Goal: Task Accomplishment & Management: Complete application form

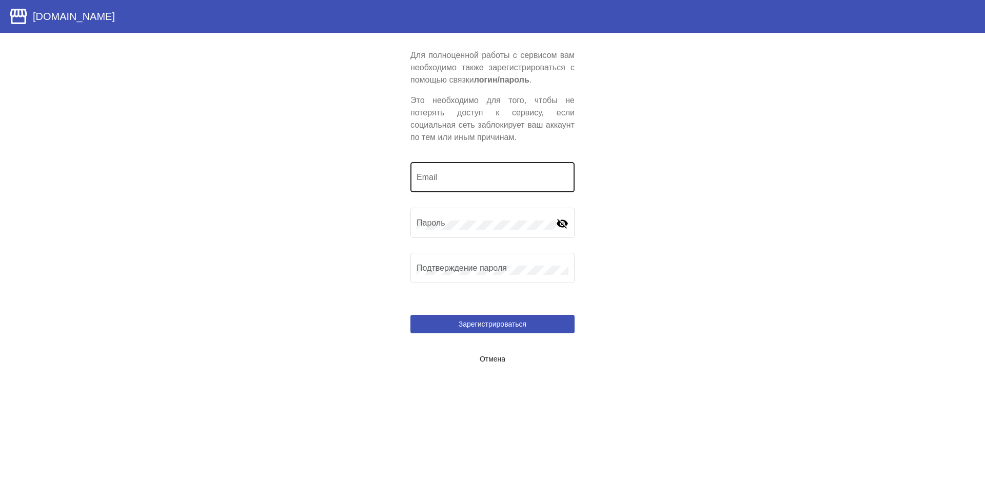
click at [449, 173] on div "Email" at bounding box center [492, 176] width 152 height 32
type input "[EMAIL_ADDRESS][DOMAIN_NAME]"
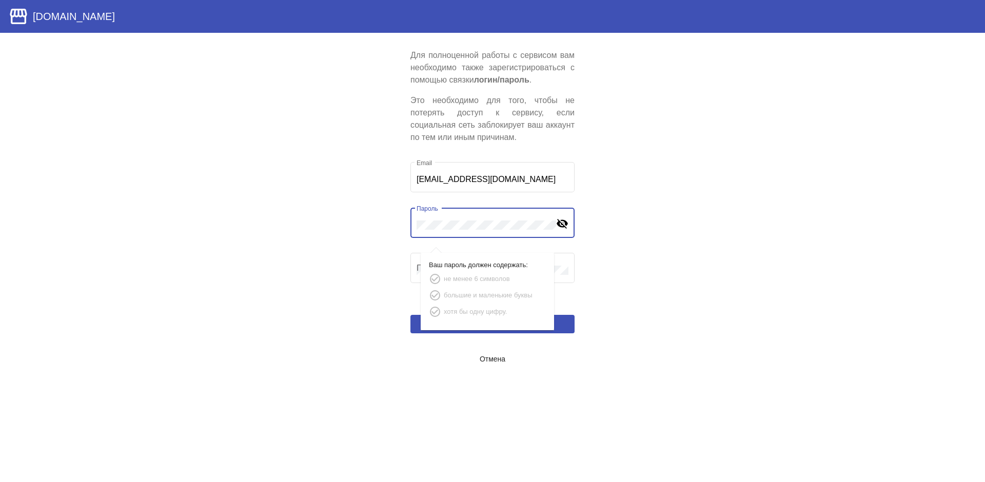
click at [561, 224] on mat-icon "visibility_off" at bounding box center [562, 223] width 12 height 12
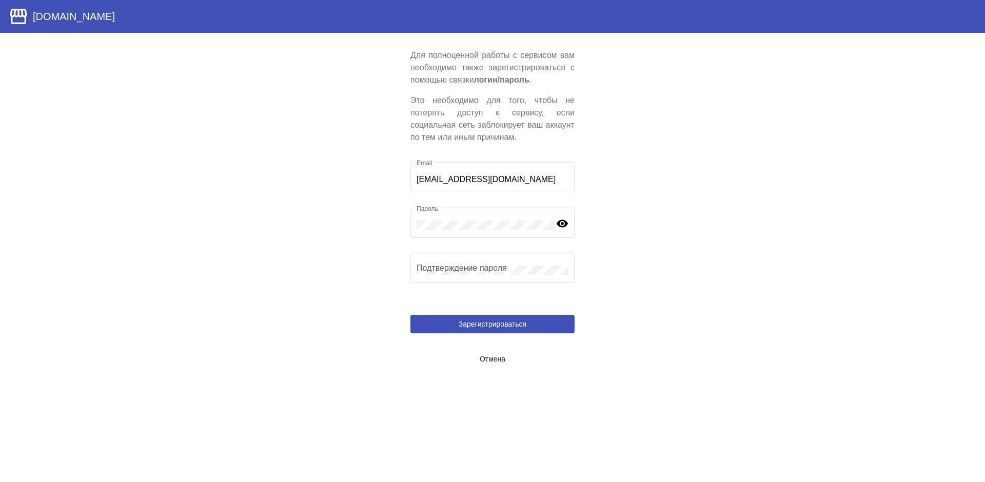
click at [688, 250] on app-user-locked "Для полноценной работы с сервисом вам необходимо также зарегистрироваться с пом…" at bounding box center [492, 208] width 985 height 319
click at [503, 327] on span "Зарегистрироваться" at bounding box center [493, 324] width 68 height 8
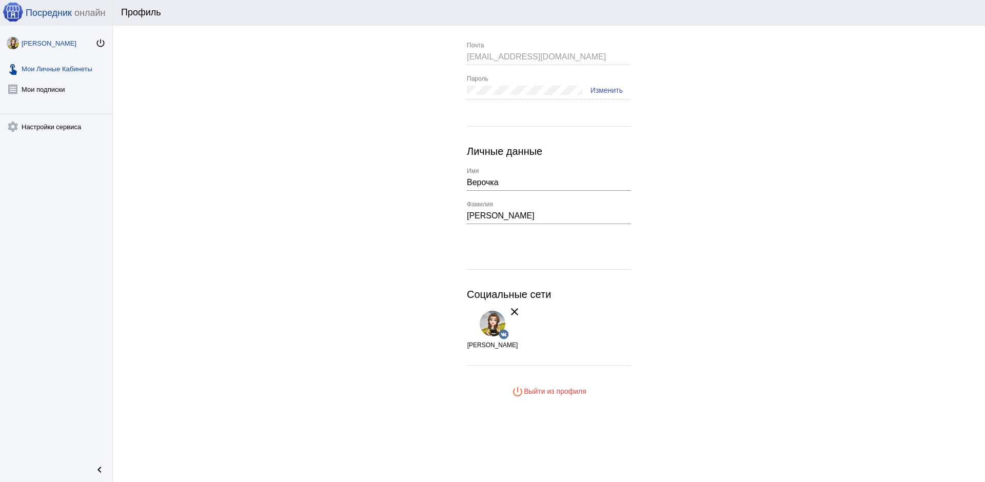
click at [67, 67] on link "touch_app Мои Личные Кабинеты" at bounding box center [56, 66] width 112 height 21
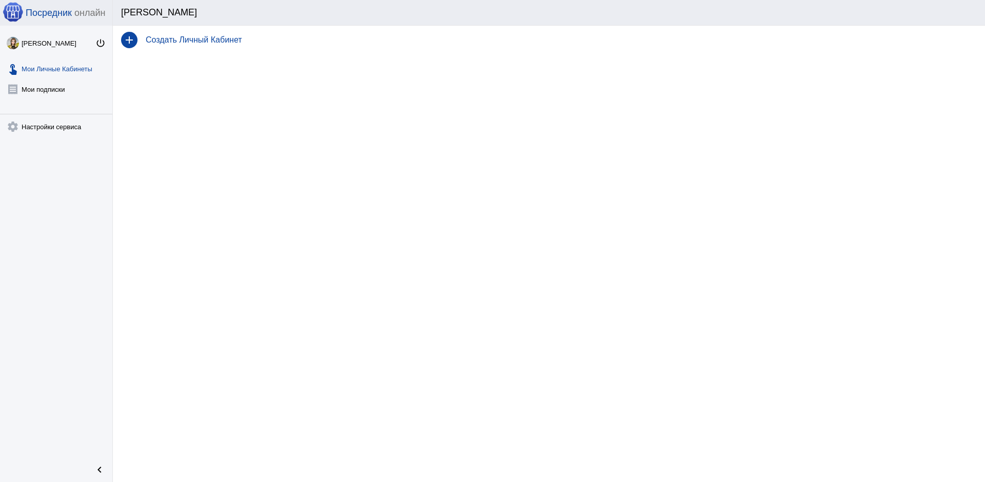
click at [211, 46] on div "add Создать Личный Кабинет" at bounding box center [549, 40] width 872 height 29
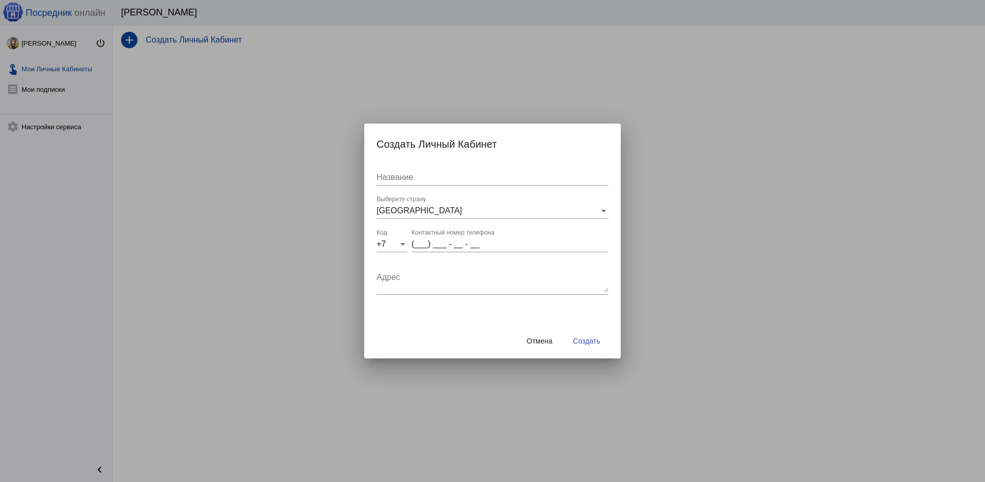
click at [427, 176] on input "Название" at bounding box center [492, 177] width 232 height 9
type input "N"
type input "Т91"
click at [421, 246] on input "(___) ___ - __ - __" at bounding box center [509, 244] width 197 height 9
type input "(951) 479 - 28 - 39"
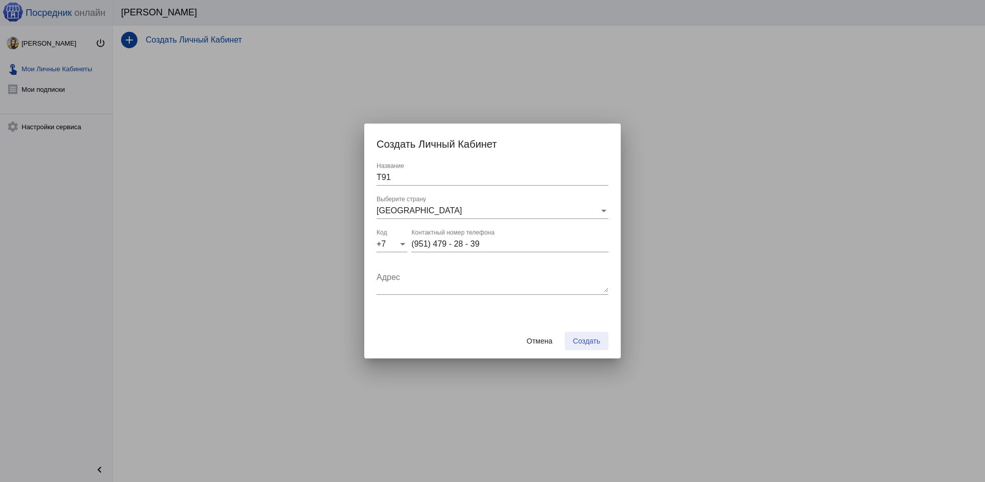
click at [592, 337] on span "Создать" at bounding box center [586, 341] width 27 height 8
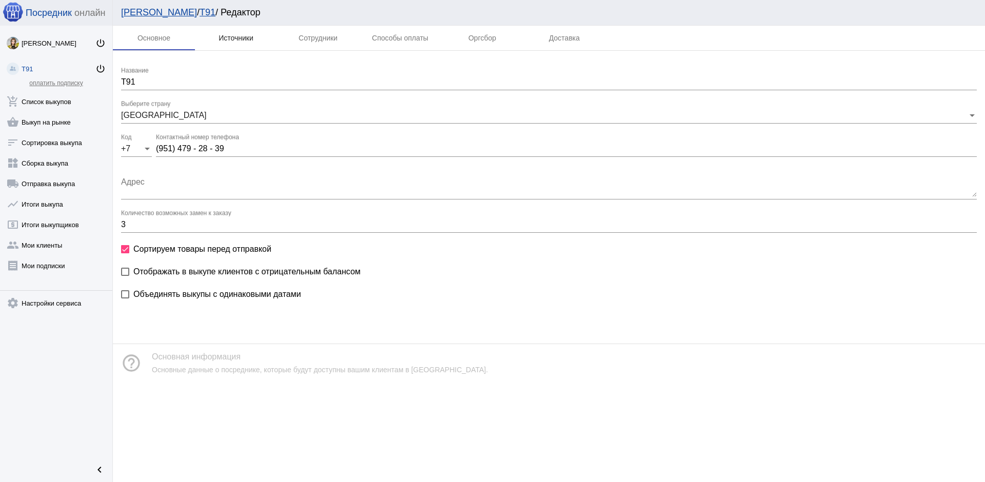
click at [244, 33] on div "Источники" at bounding box center [236, 38] width 82 height 25
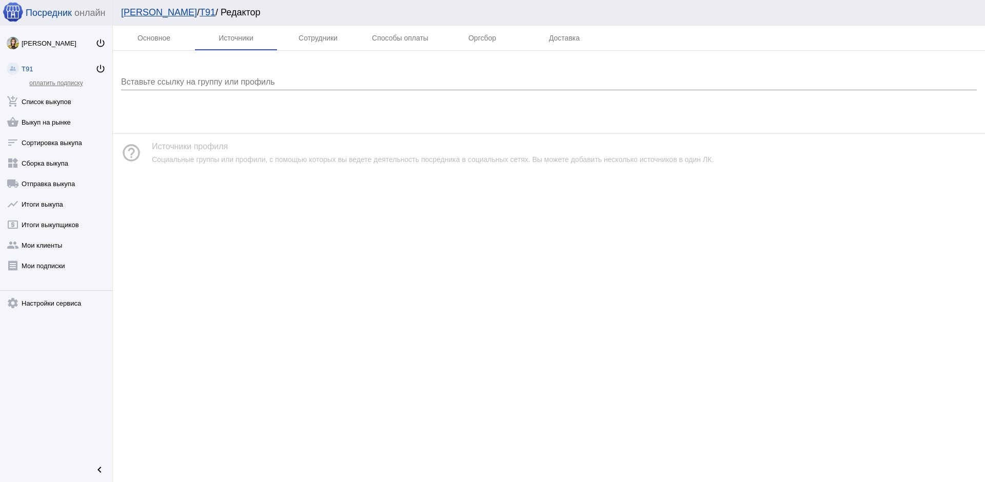
click at [251, 86] on div "Вставьте ссылку на группу или профиль" at bounding box center [549, 78] width 856 height 23
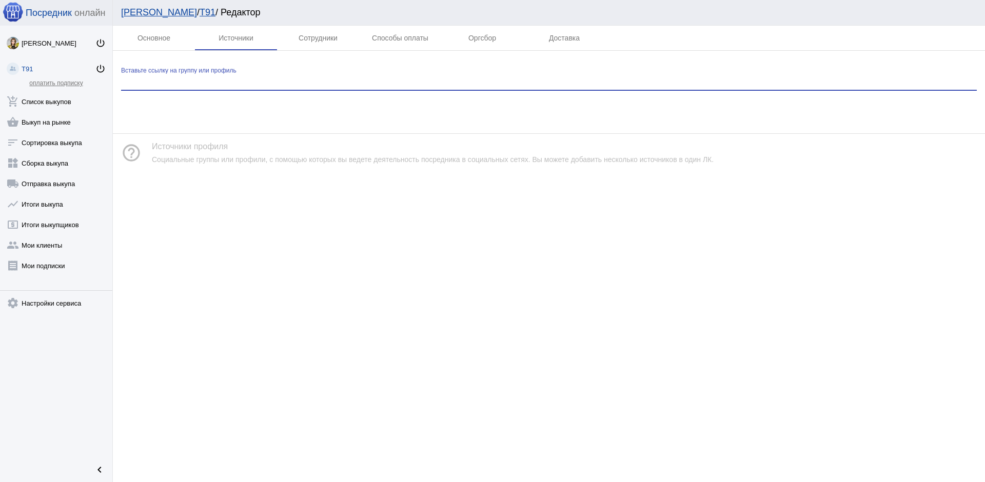
paste input "https://vk.com/family_pokupki174"
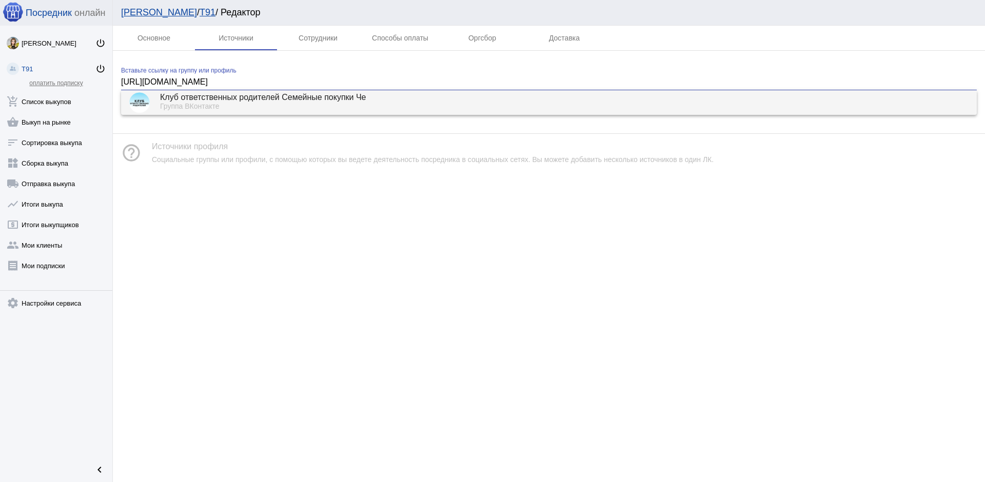
type input "https://vk.com/family_pokupki174"
click at [278, 102] on div "Клуб ответственных родителей Семейные покупки Че" at bounding box center [564, 97] width 808 height 9
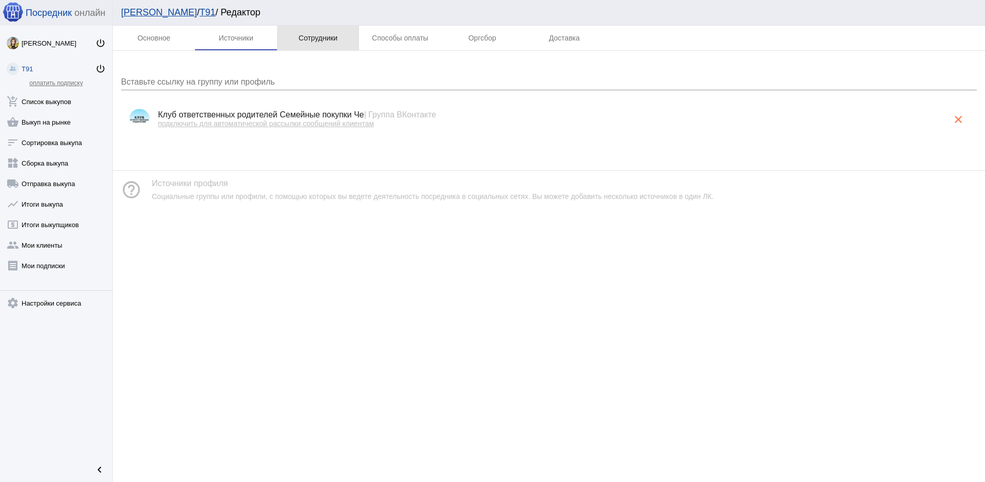
click at [318, 43] on div "Сотрудники" at bounding box center [318, 38] width 82 height 25
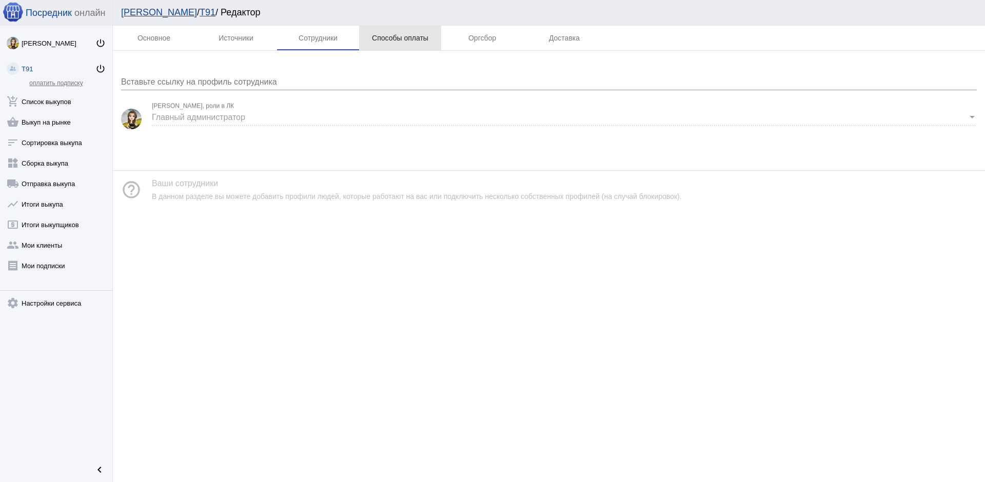
click at [408, 42] on div "Способы оплаты" at bounding box center [400, 38] width 56 height 8
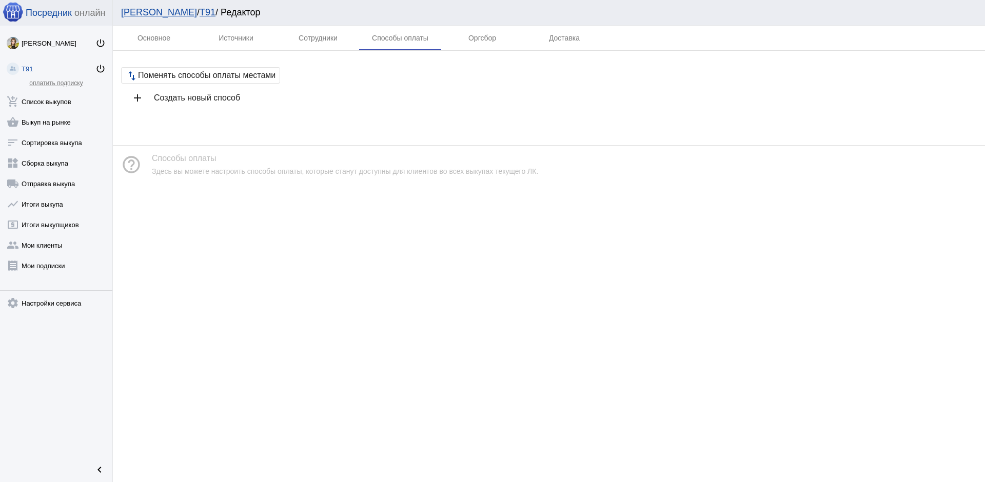
click at [224, 96] on h4 "Создать новый способ" at bounding box center [561, 97] width 815 height 9
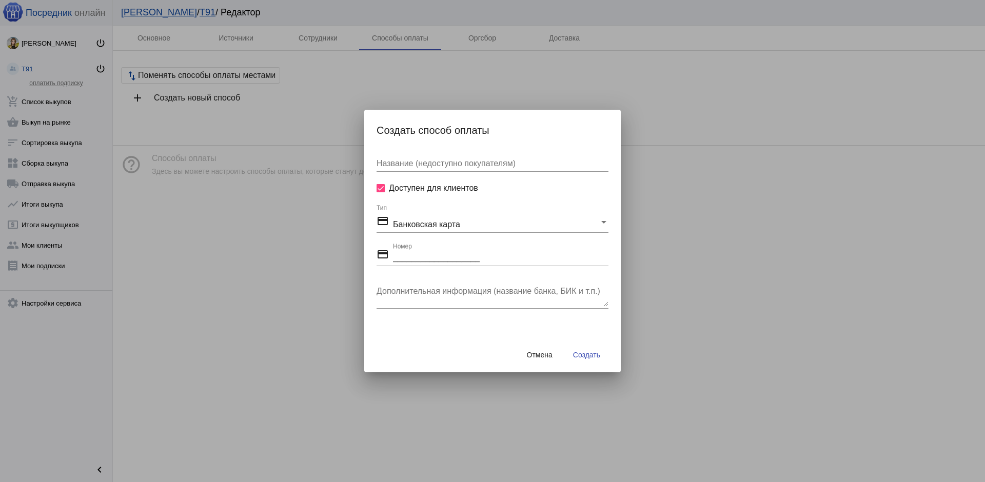
click at [448, 259] on input "___________________" at bounding box center [500, 257] width 215 height 9
click at [394, 261] on input "9514792839_________" at bounding box center [500, 257] width 215 height 9
type input "89514792839________"
click at [482, 304] on textarea "Дополнительная информация (название банка, БИК и т.п.)" at bounding box center [492, 296] width 232 height 21
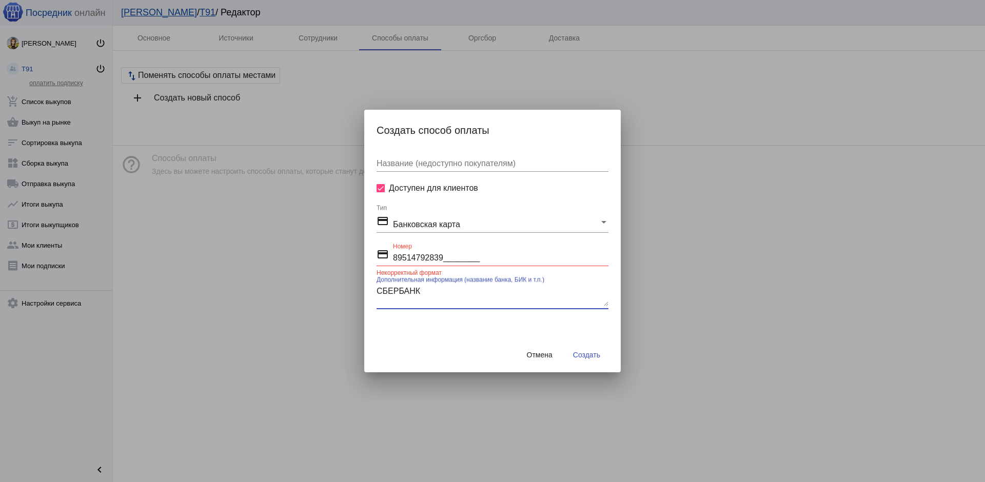
type textarea "СБЕРБАНК"
click at [480, 220] on div "credit_card Банковская карта" at bounding box center [487, 222] width 223 height 14
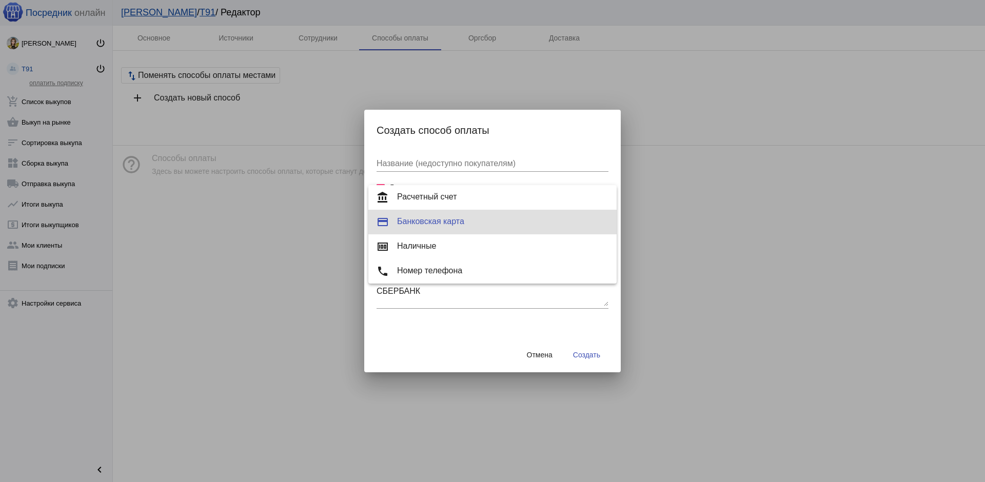
click at [466, 226] on span "credit_card Банковская карта" at bounding box center [492, 222] width 232 height 12
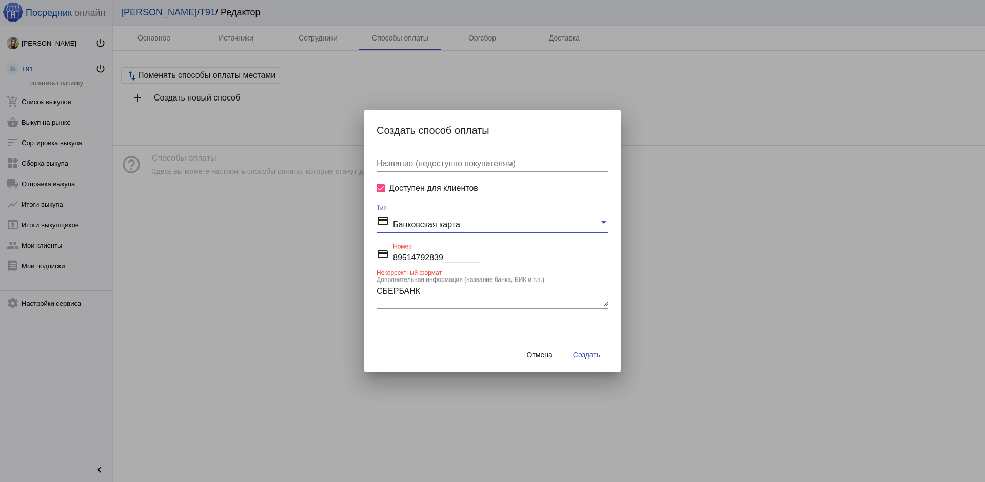
click at [467, 166] on input "Название (недоступно покупателям)" at bounding box center [492, 163] width 232 height 9
drag, startPoint x: 450, startPoint y: 256, endPoint x: 393, endPoint y: 258, distance: 56.5
click at [393, 258] on input "89514792839________" at bounding box center [500, 257] width 215 height 9
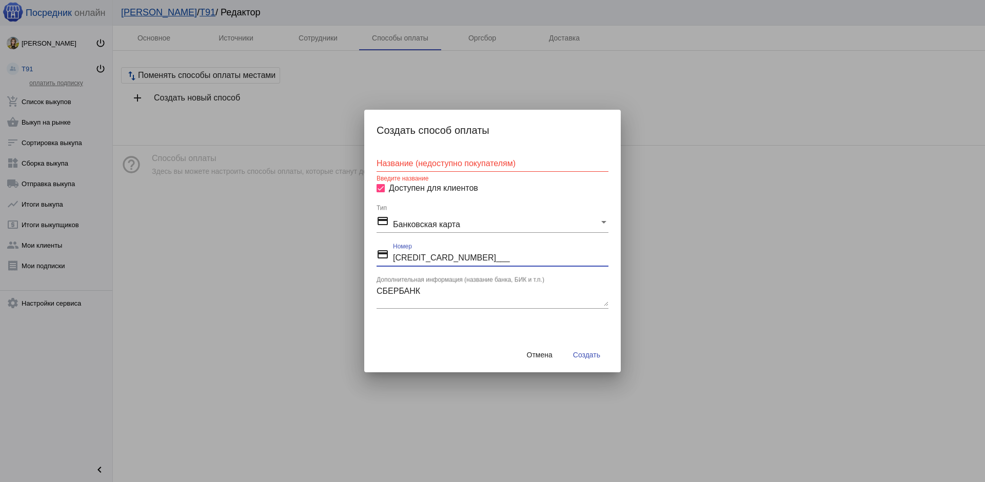
type input "2202203252221868___"
click at [460, 302] on textarea "СБЕРБАНК" at bounding box center [492, 296] width 232 height 21
type textarea "СБЕРБАНК по тел 89514792839"
click at [589, 350] on button "Создать" at bounding box center [587, 355] width 44 height 18
click at [456, 168] on input "Название (недоступно покупателям)" at bounding box center [492, 163] width 232 height 9
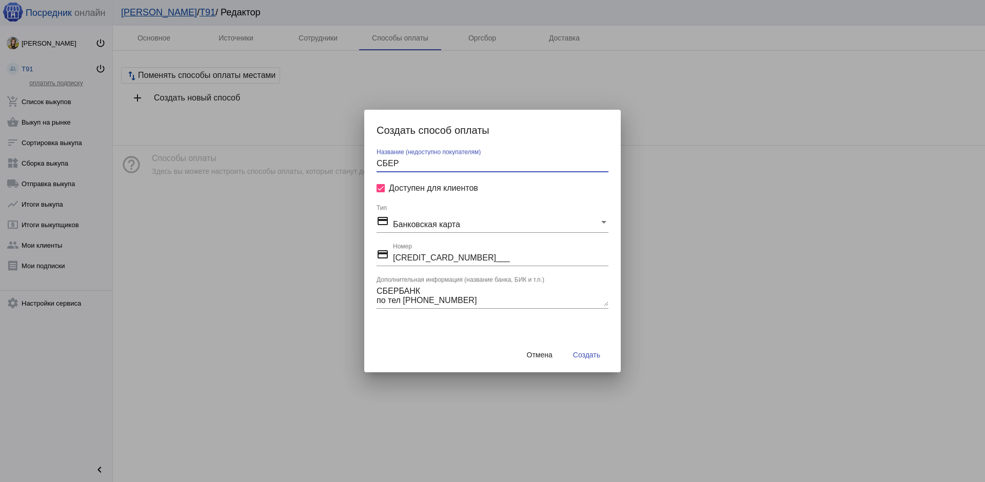
type input "СБЕР"
click at [597, 355] on span "Создать" at bounding box center [586, 355] width 27 height 8
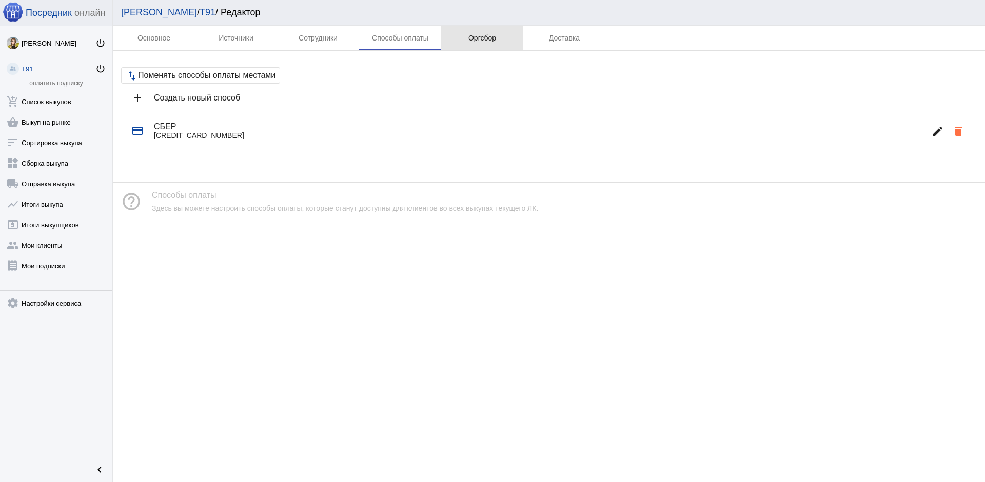
click at [475, 43] on div "Оргсбор" at bounding box center [482, 38] width 82 height 25
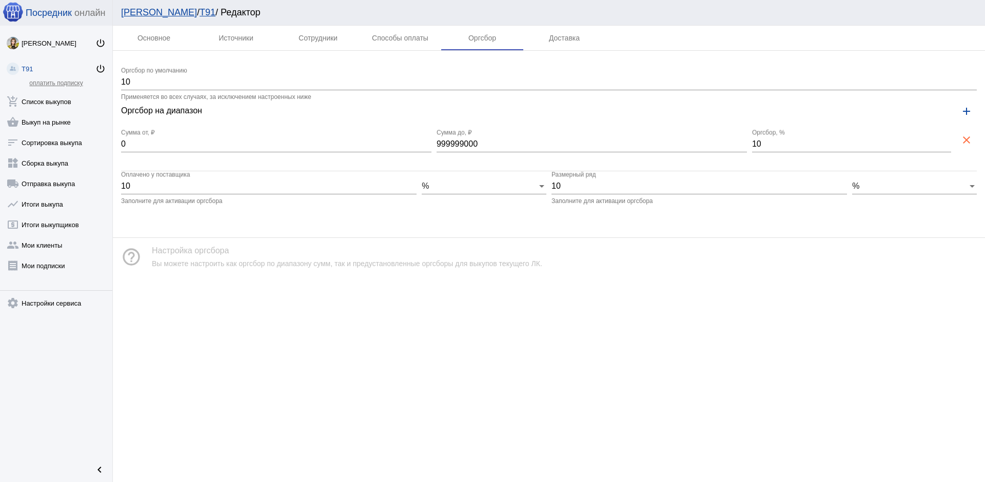
click at [161, 82] on input "10" at bounding box center [549, 81] width 856 height 9
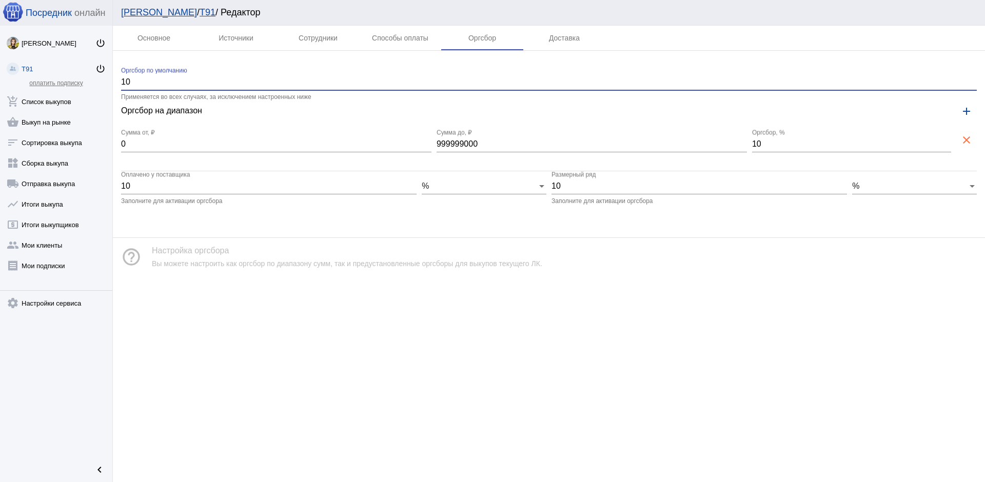
type input "1"
type input "25"
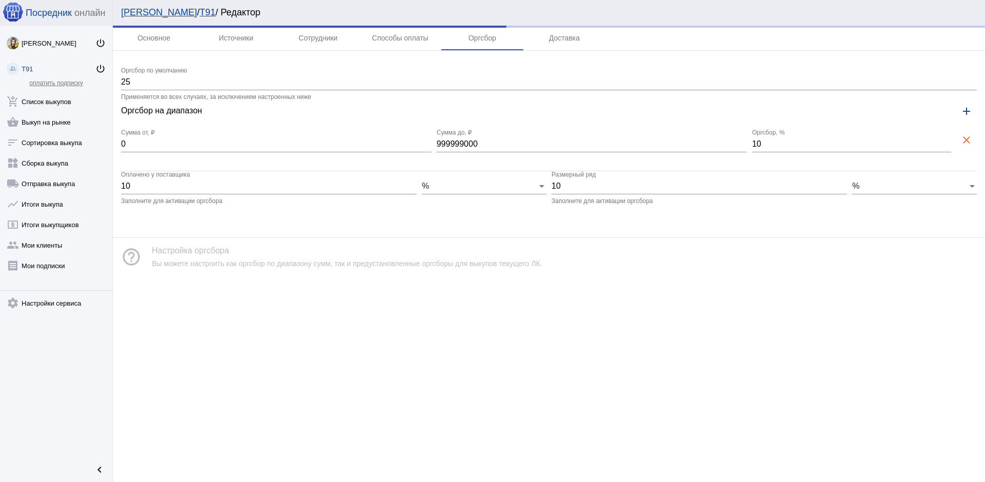
click at [582, 233] on app-interface-message "help_outline Настройка оргсбора Вы можете настроить как оргсбор по диапазону су…" at bounding box center [549, 248] width 872 height 55
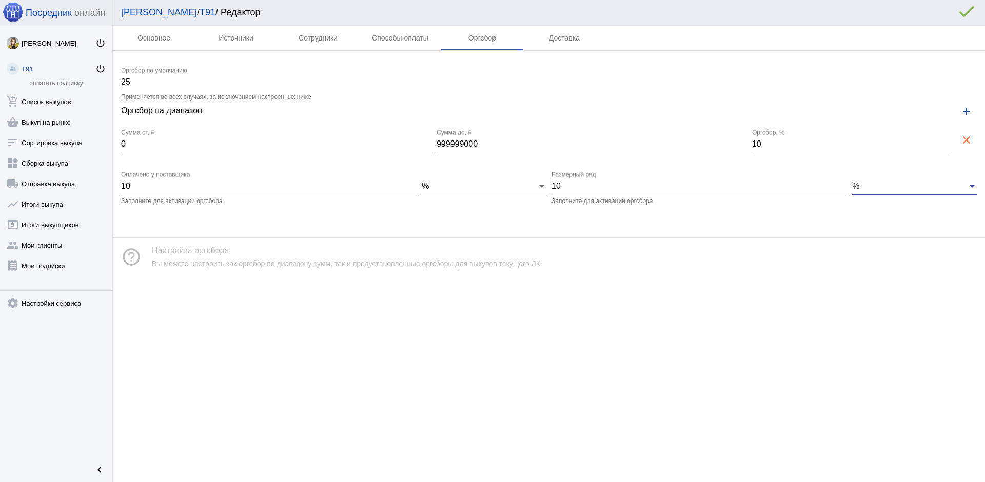
click at [863, 190] on div "%" at bounding box center [909, 186] width 115 height 9
click at [758, 191] on div at bounding box center [492, 241] width 985 height 482
click at [858, 188] on span "%" at bounding box center [855, 186] width 7 height 9
click at [858, 188] on span "%" at bounding box center [910, 186] width 125 height 8
click at [844, 224] on app-interface-message "help_outline Настройка оргсбора Вы можете настроить как оргсбор по диапазону су…" at bounding box center [549, 248] width 872 height 55
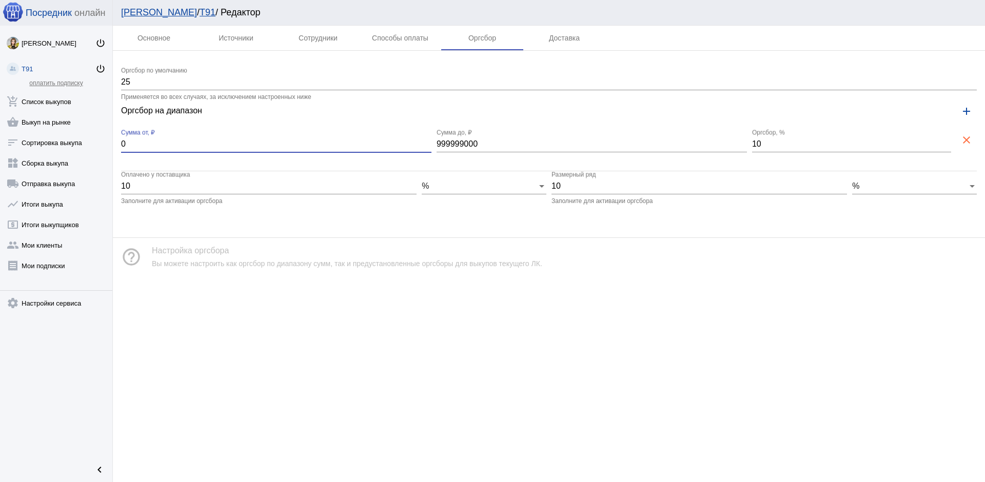
click at [288, 146] on input "0" at bounding box center [276, 144] width 310 height 9
type input "0"
type input "100"
click at [769, 145] on input "10" at bounding box center [851, 144] width 199 height 9
click at [948, 141] on input "11" at bounding box center [851, 144] width 199 height 9
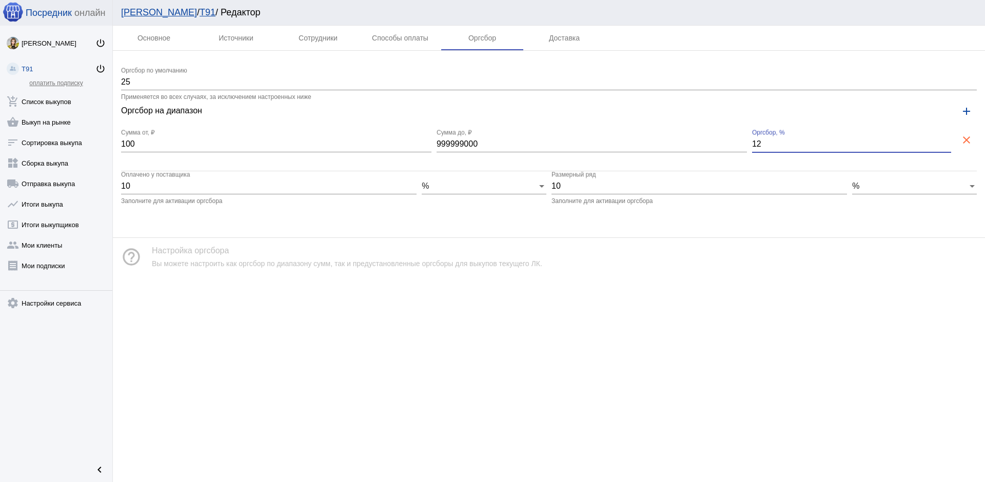
click at [948, 141] on input "12" at bounding box center [851, 144] width 199 height 9
click at [948, 141] on input "13" at bounding box center [851, 144] width 199 height 9
click at [948, 141] on input "14" at bounding box center [851, 144] width 199 height 9
click at [948, 141] on input "15" at bounding box center [851, 144] width 199 height 9
click at [948, 141] on input "16" at bounding box center [851, 144] width 199 height 9
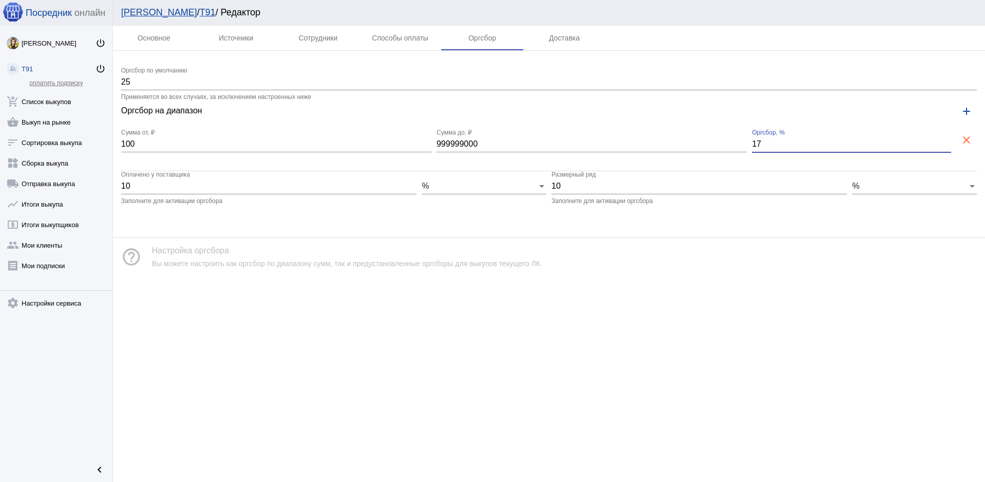
click at [948, 141] on input "17" at bounding box center [851, 144] width 199 height 9
click at [948, 141] on input "18" at bounding box center [851, 144] width 199 height 9
click at [948, 141] on input "19" at bounding box center [851, 144] width 199 height 9
click at [948, 141] on input "20" at bounding box center [851, 144] width 199 height 9
click at [948, 141] on input "21" at bounding box center [851, 144] width 199 height 9
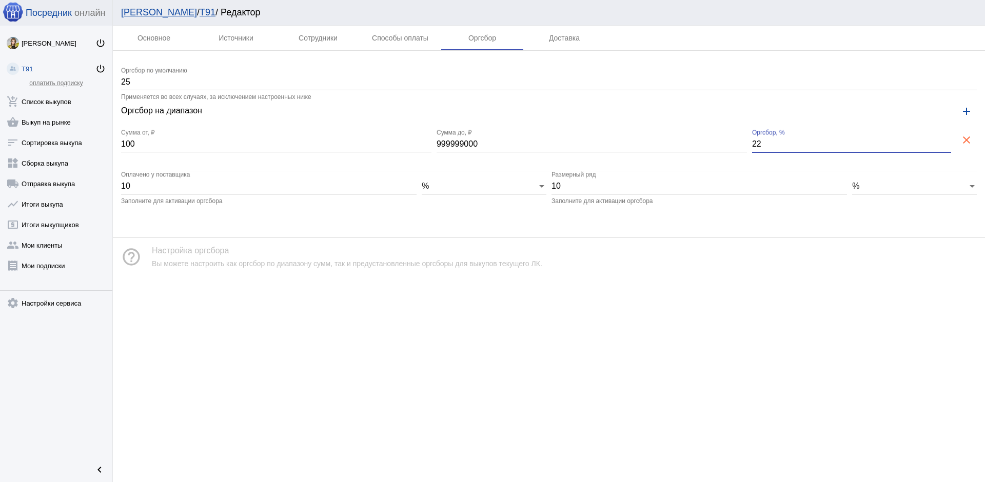
click at [948, 141] on input "22" at bounding box center [851, 144] width 199 height 9
click at [948, 141] on input "23" at bounding box center [851, 144] width 199 height 9
click at [948, 141] on input "24" at bounding box center [851, 144] width 199 height 9
type input "25"
click at [948, 141] on input "25" at bounding box center [851, 144] width 199 height 9
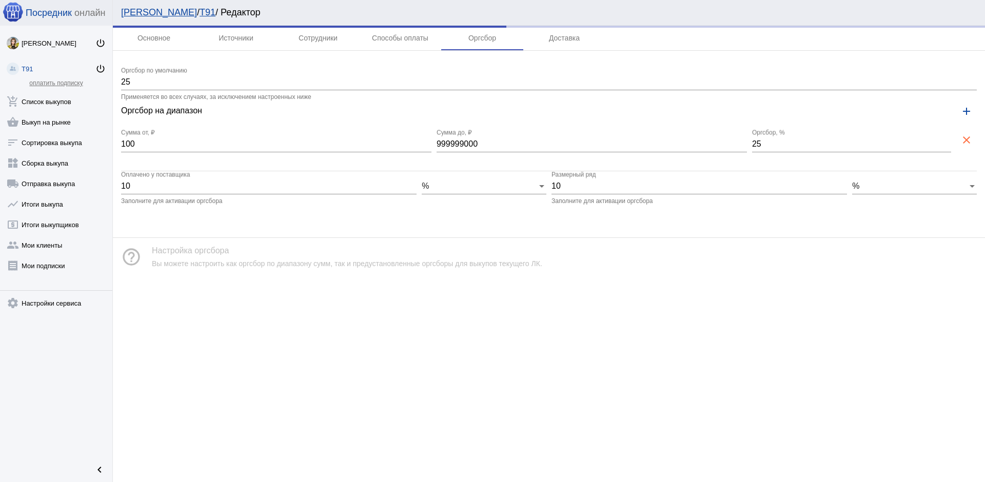
click at [830, 238] on div "help_outline Настройка оргсбора Вы можете настроить как оргсбор по диапазону су…" at bounding box center [549, 257] width 872 height 38
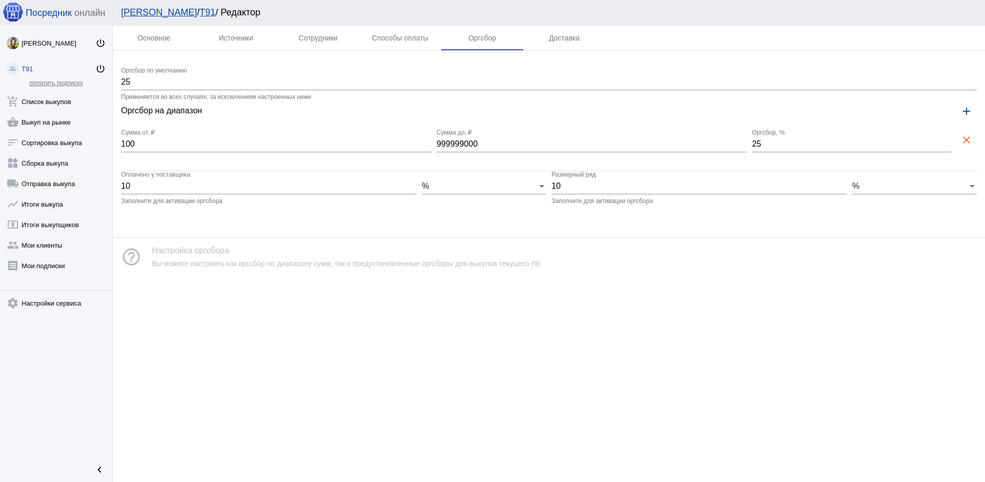
click at [209, 189] on input "10" at bounding box center [268, 186] width 295 height 9
click at [736, 146] on input "999999000" at bounding box center [591, 144] width 310 height 9
type input "9"
type input "10000"
click at [527, 241] on div "help_outline Настройка оргсбора Вы можете настроить как оргсбор по диапазону су…" at bounding box center [549, 257] width 872 height 38
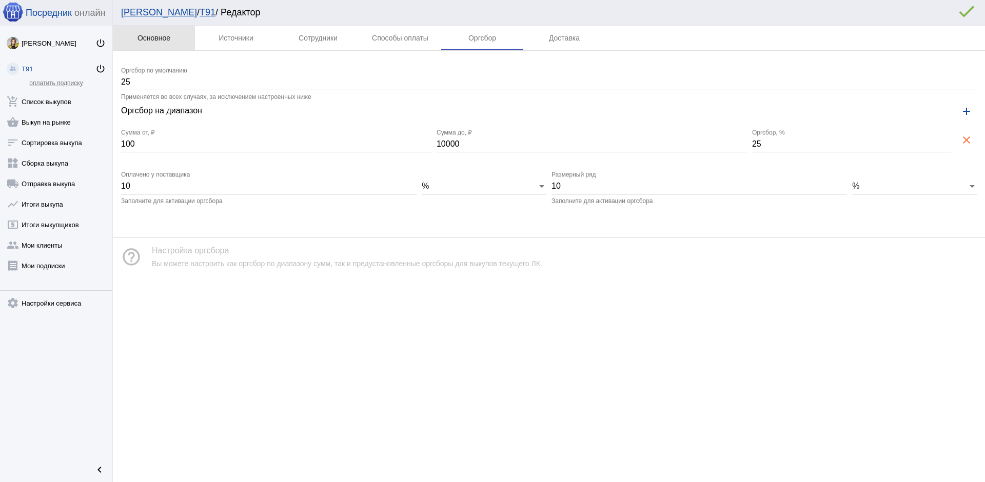
click at [151, 40] on div "Основное" at bounding box center [153, 38] width 33 height 8
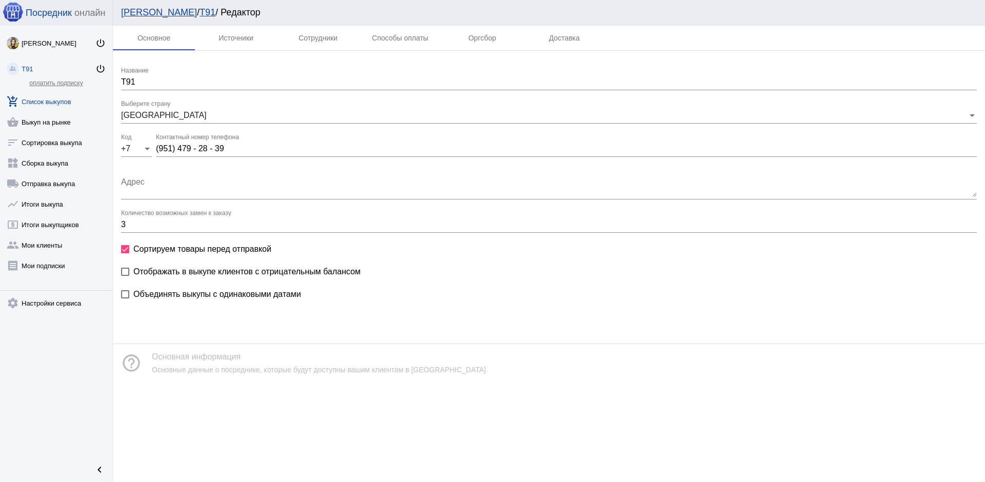
click at [56, 102] on link "add_shopping_cart Список выкупов" at bounding box center [56, 99] width 112 height 21
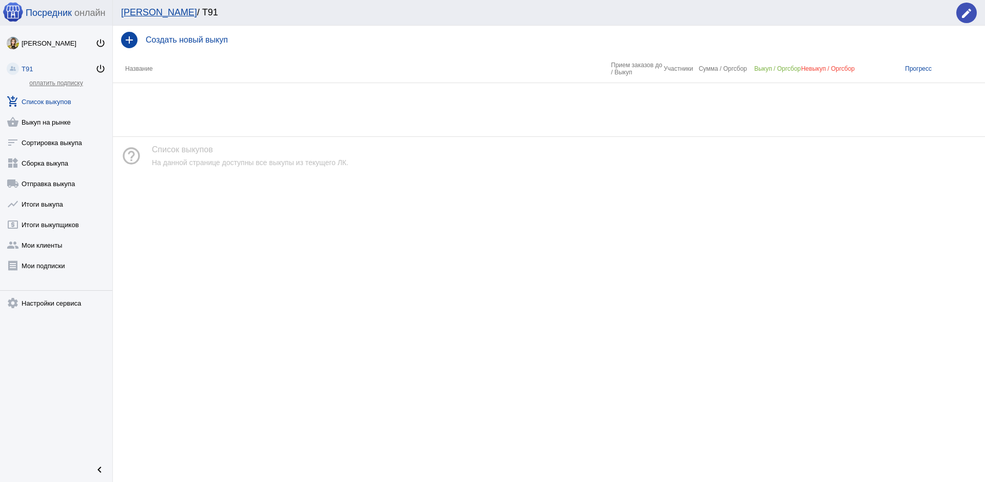
click at [47, 106] on link "add_shopping_cart Список выкупов" at bounding box center [56, 99] width 112 height 21
click at [72, 82] on link "оплатить подписку" at bounding box center [55, 83] width 53 height 7
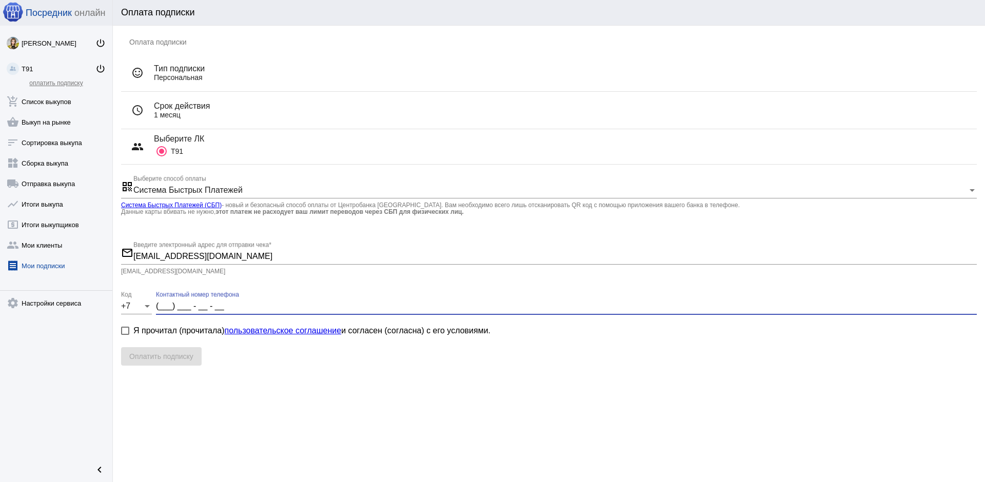
click at [163, 305] on input "(___) ___ - __ - __" at bounding box center [566, 306] width 821 height 9
type input "(951) 479 - 28 - 39"
type input "9514792839"
type input "(951) 479 - 28 - 39"
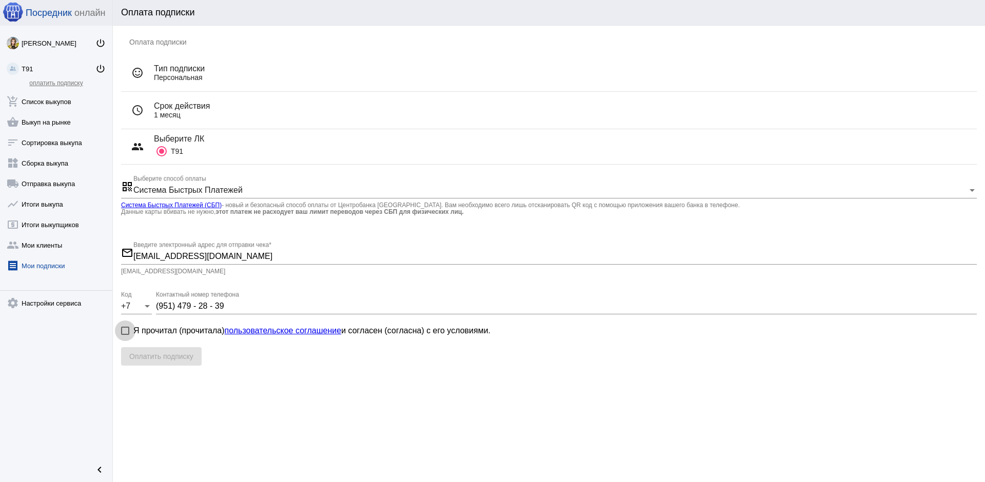
drag, startPoint x: 126, startPoint y: 332, endPoint x: 143, endPoint y: 338, distance: 17.8
click at [126, 332] on div at bounding box center [125, 331] width 8 height 8
click at [125, 335] on input "Я прочитал (прочитала) пользовательское соглашение и согласен (согласна) с его …" at bounding box center [125, 335] width 1 height 1
checkbox input "true"
click at [163, 358] on span "Оплатить подписку" at bounding box center [161, 356] width 64 height 8
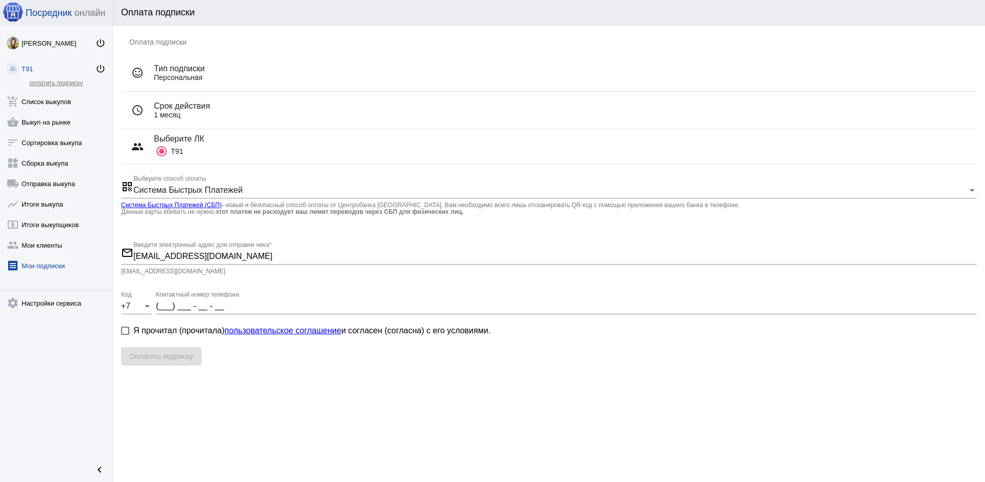
click at [10, 68] on img at bounding box center [13, 69] width 12 height 12
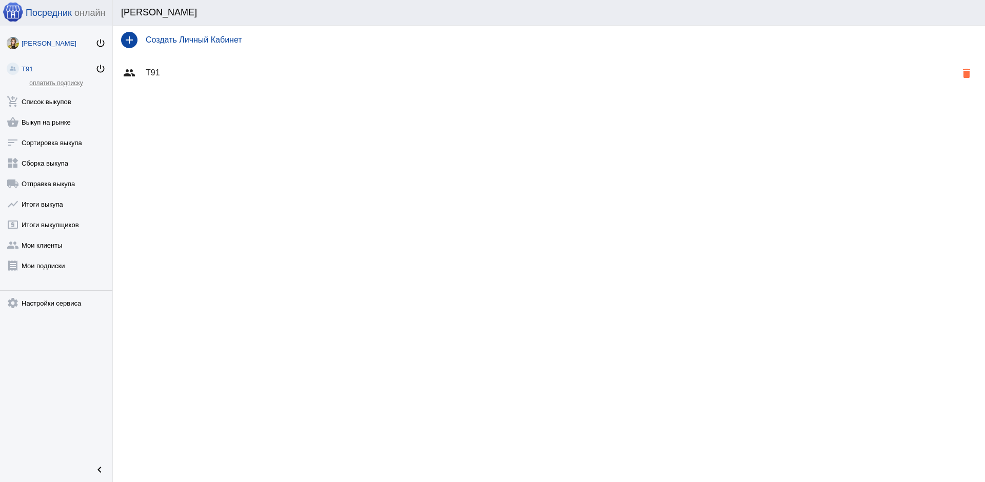
click at [79, 45] on div "[PERSON_NAME]" at bounding box center [59, 43] width 74 height 8
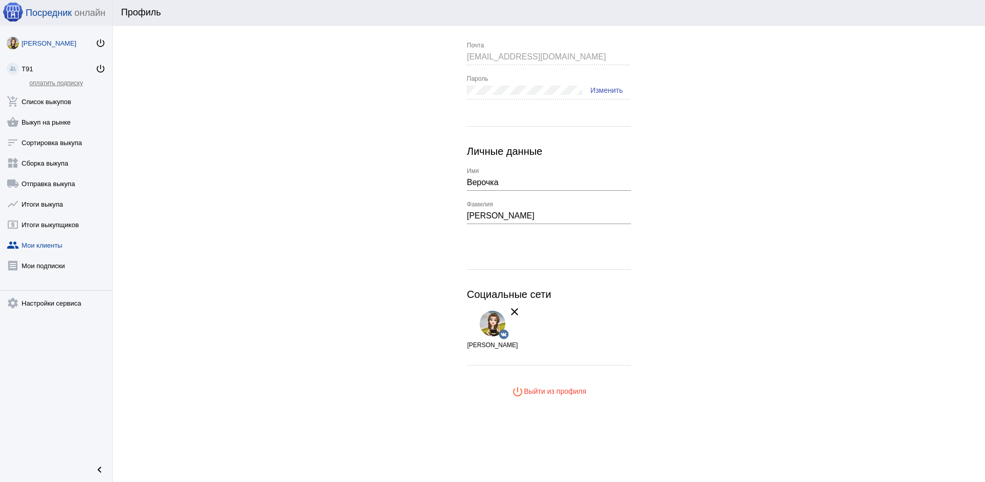
click at [52, 244] on link "group Мои клиенты" at bounding box center [56, 243] width 112 height 21
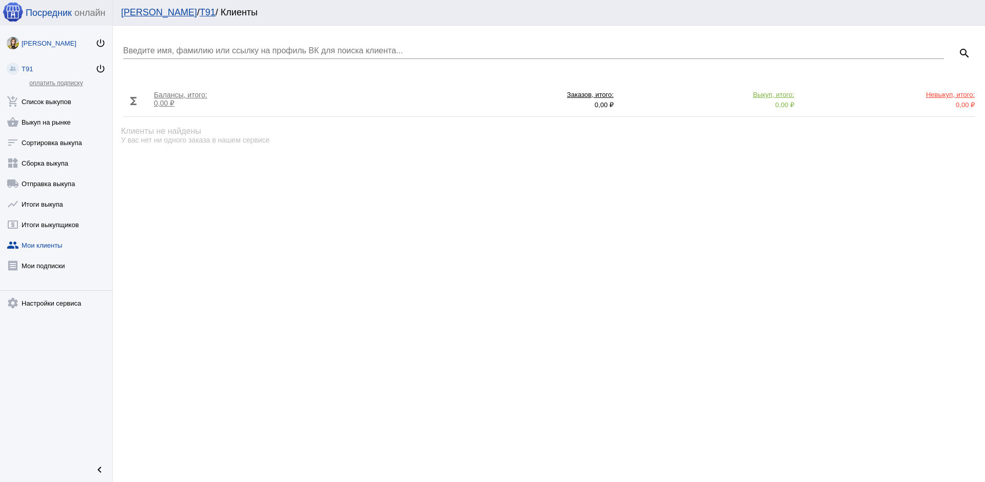
click at [75, 42] on div "[PERSON_NAME]" at bounding box center [59, 43] width 74 height 8
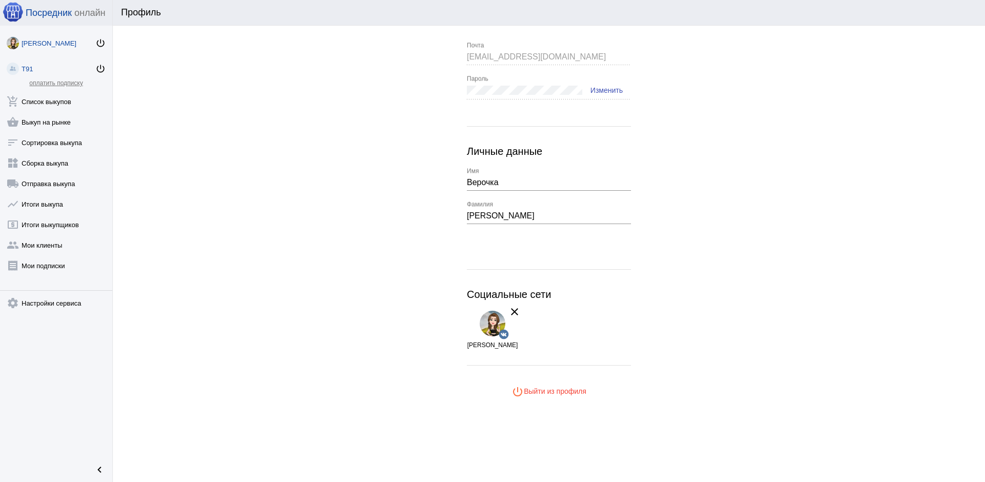
click at [32, 71] on div "Т91" at bounding box center [59, 69] width 74 height 8
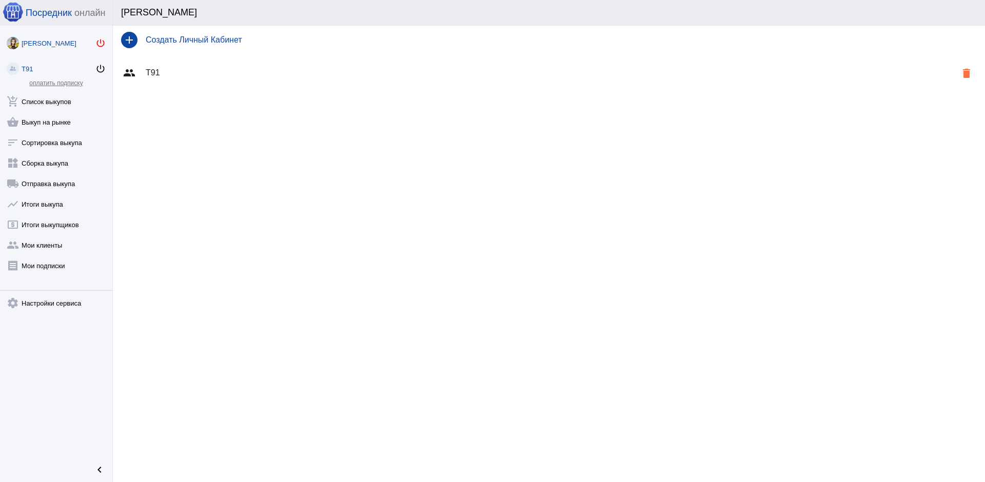
click at [99, 46] on mat-icon "power_settings_new" at bounding box center [100, 43] width 10 height 10
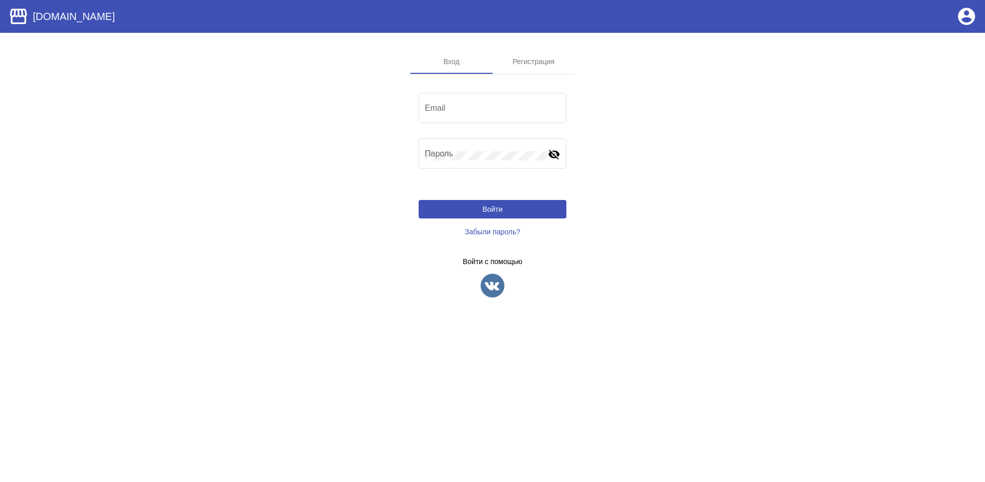
click at [493, 291] on img at bounding box center [493, 286] width 26 height 26
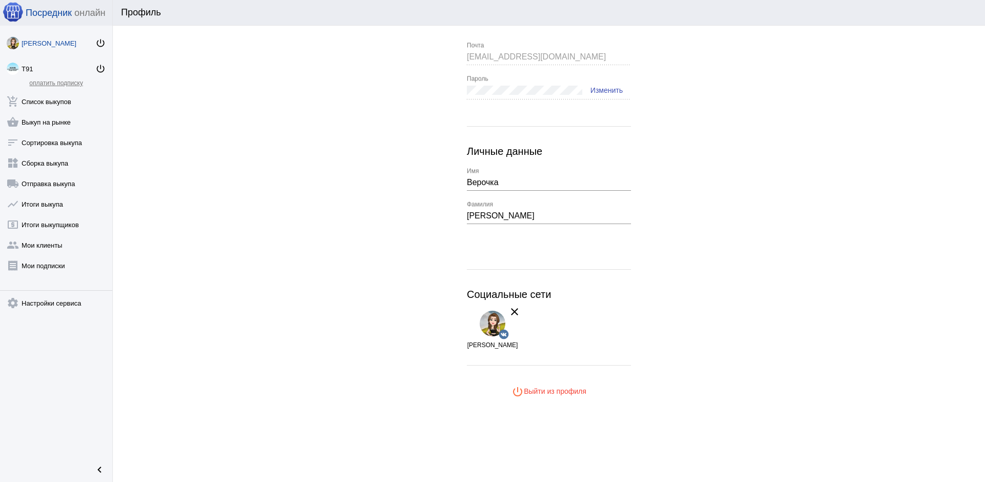
click at [70, 86] on link "оплатить подписку" at bounding box center [55, 83] width 53 height 7
